Goal: Check status: Check status

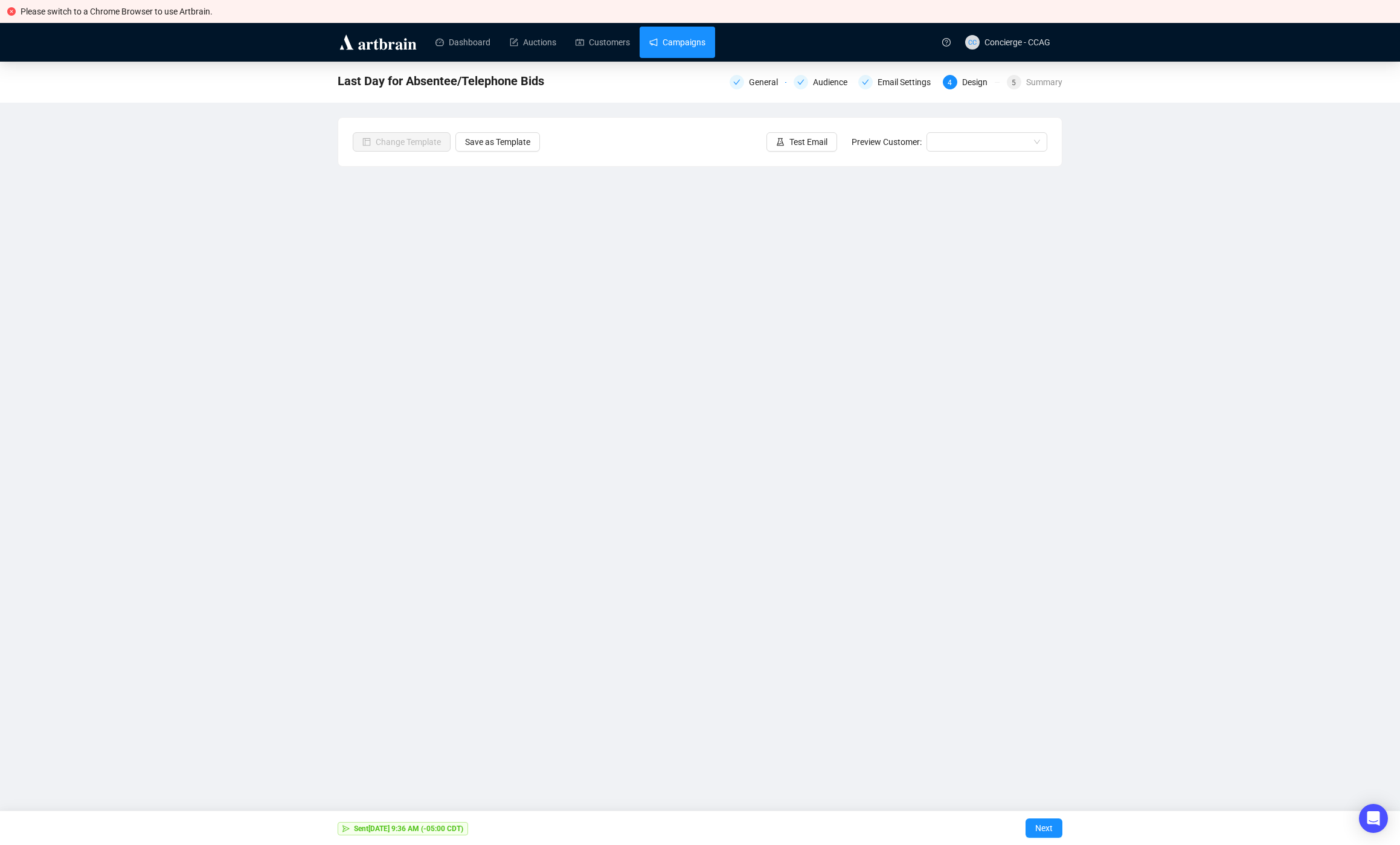
click at [700, 54] on link "Campaigns" at bounding box center [678, 42] width 57 height 32
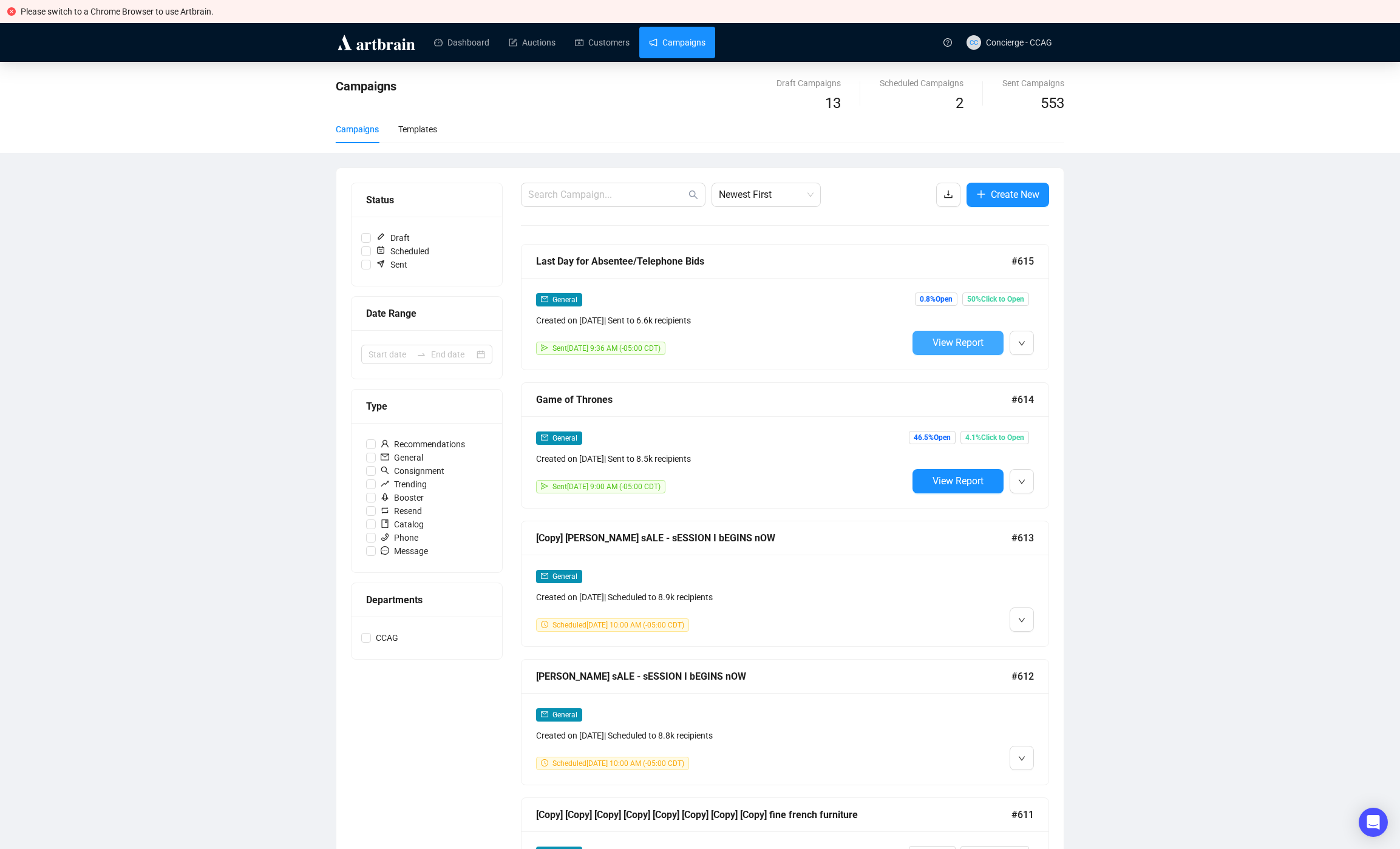
click at [928, 336] on button "View Report" at bounding box center [958, 342] width 91 height 24
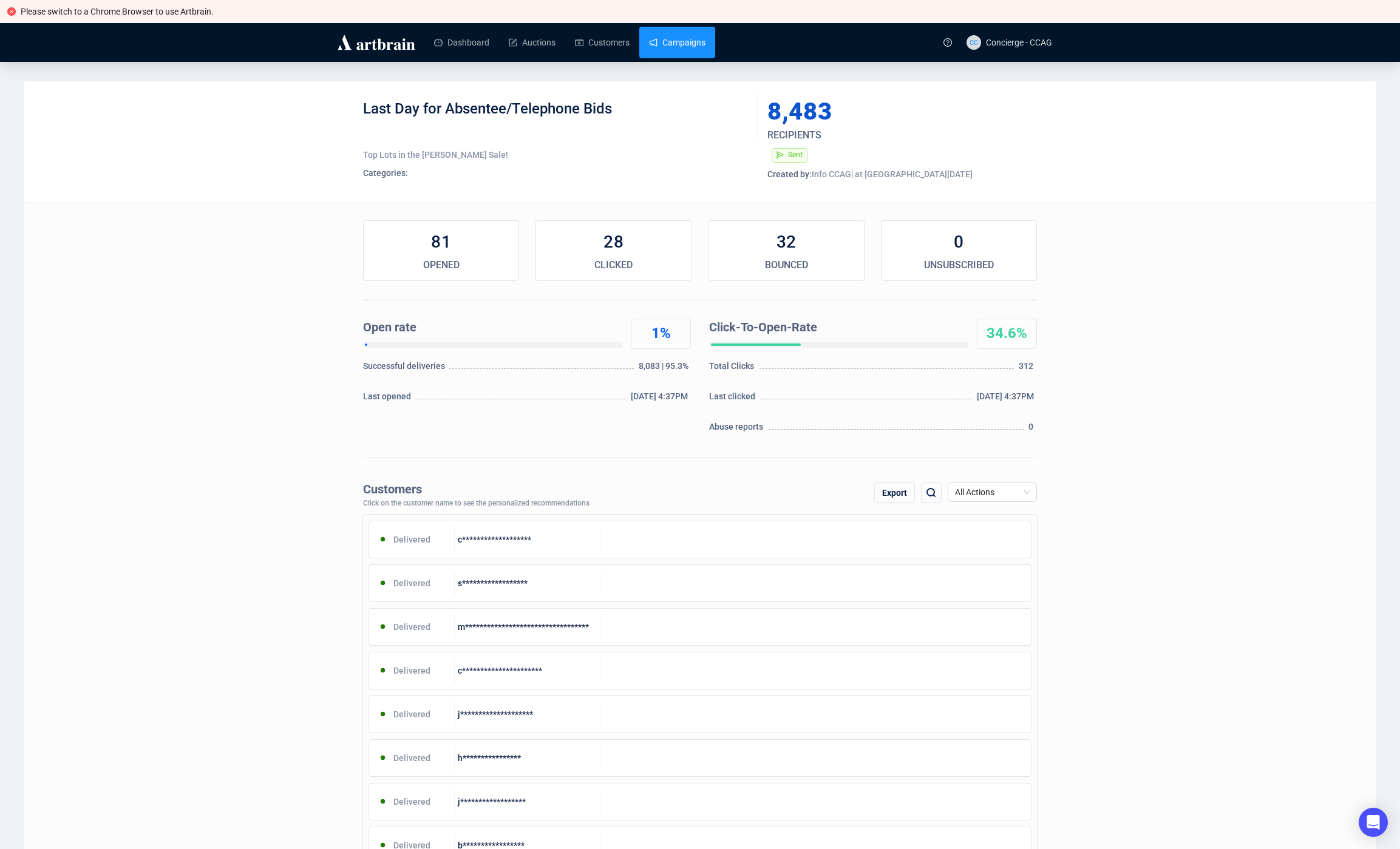
click at [656, 48] on link "Campaigns" at bounding box center [677, 43] width 57 height 32
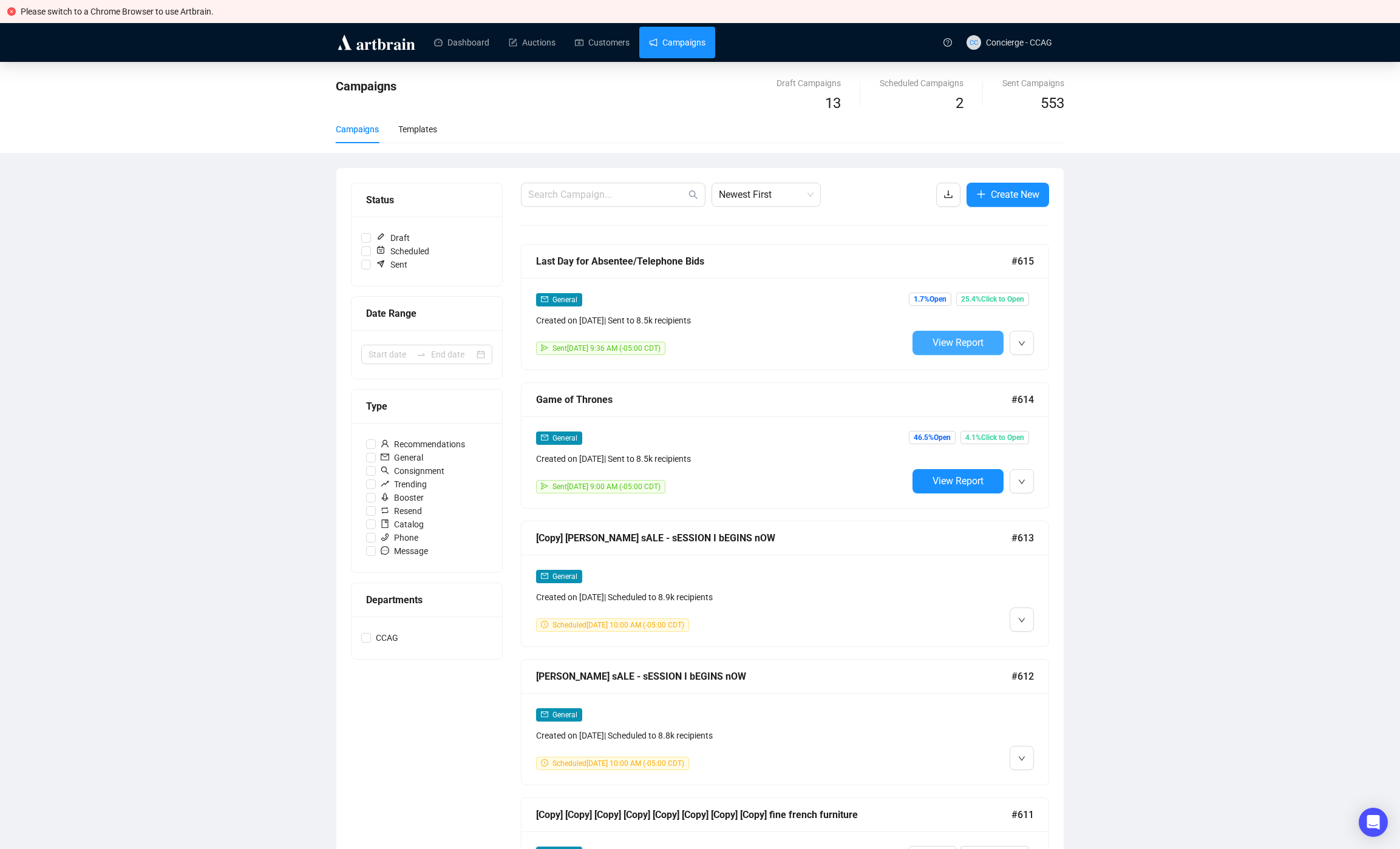
click at [950, 342] on span "View Report" at bounding box center [958, 342] width 51 height 12
click at [950, 349] on button "View Report" at bounding box center [958, 342] width 91 height 24
click at [962, 352] on button "View Report" at bounding box center [958, 342] width 91 height 24
click at [1036, 371] on span "Edit" at bounding box center [1041, 369] width 14 height 10
